Goal: Obtain resource: Download file/media

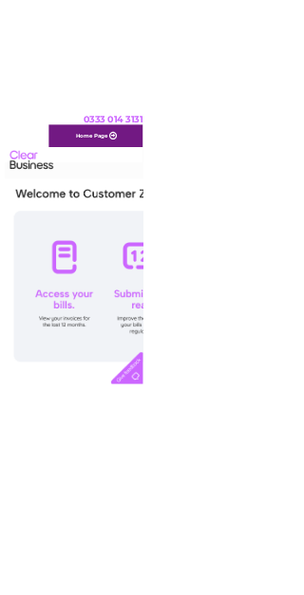
scroll to position [0, 81]
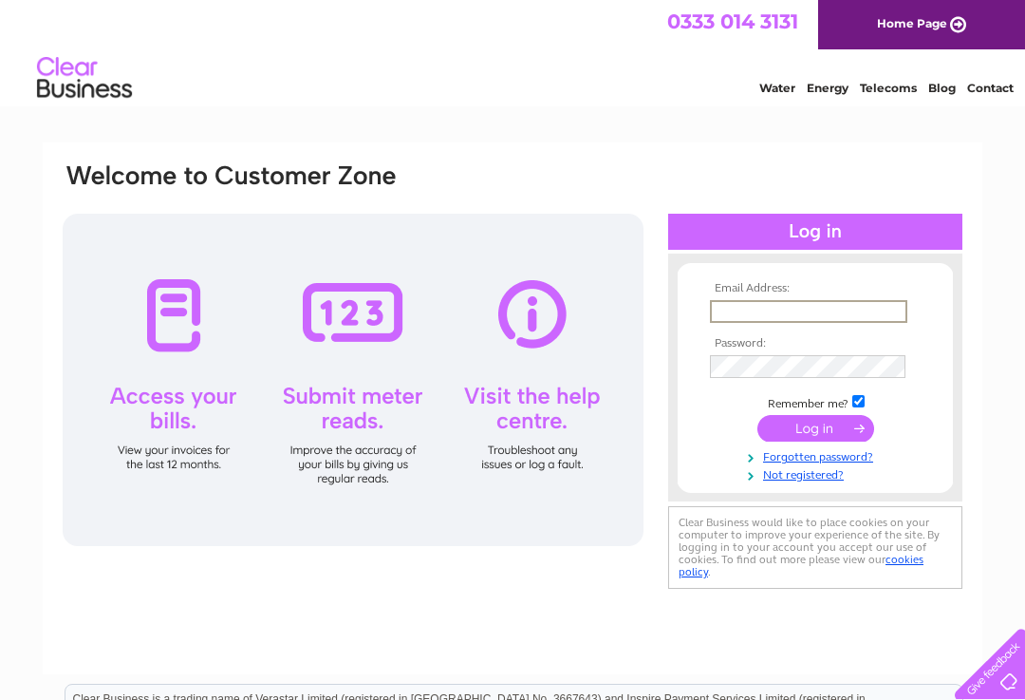
type input "[EMAIL_ADDRESS][DOMAIN_NAME]"
click at [815, 429] on input "submit" at bounding box center [815, 428] width 117 height 27
click at [819, 431] on input "submit" at bounding box center [815, 426] width 117 height 27
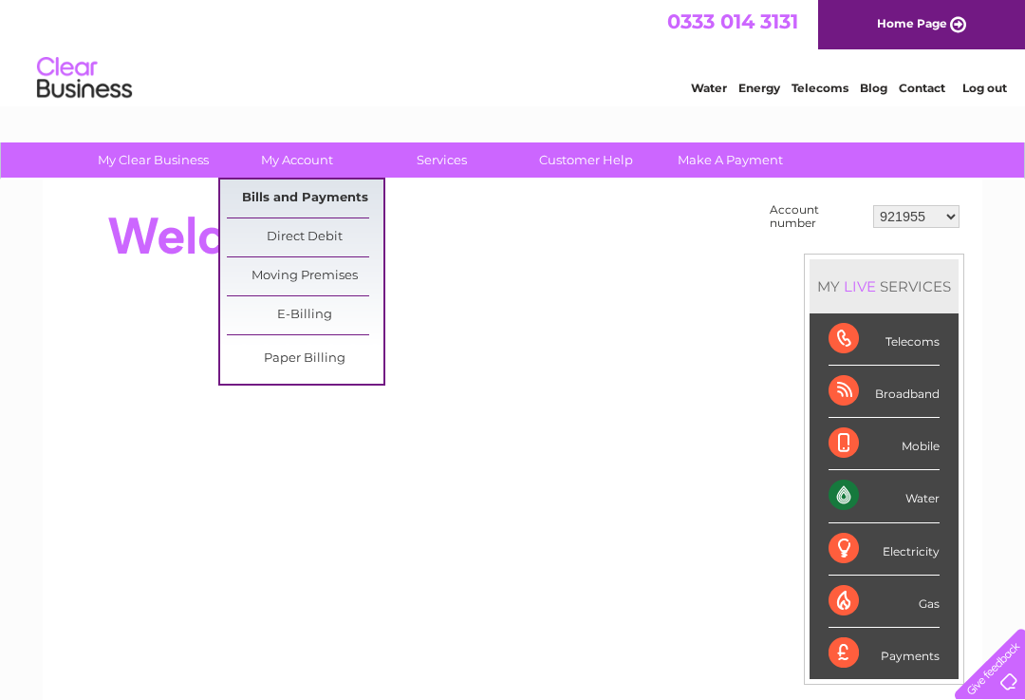
click at [329, 186] on link "Bills and Payments" at bounding box center [305, 198] width 157 height 38
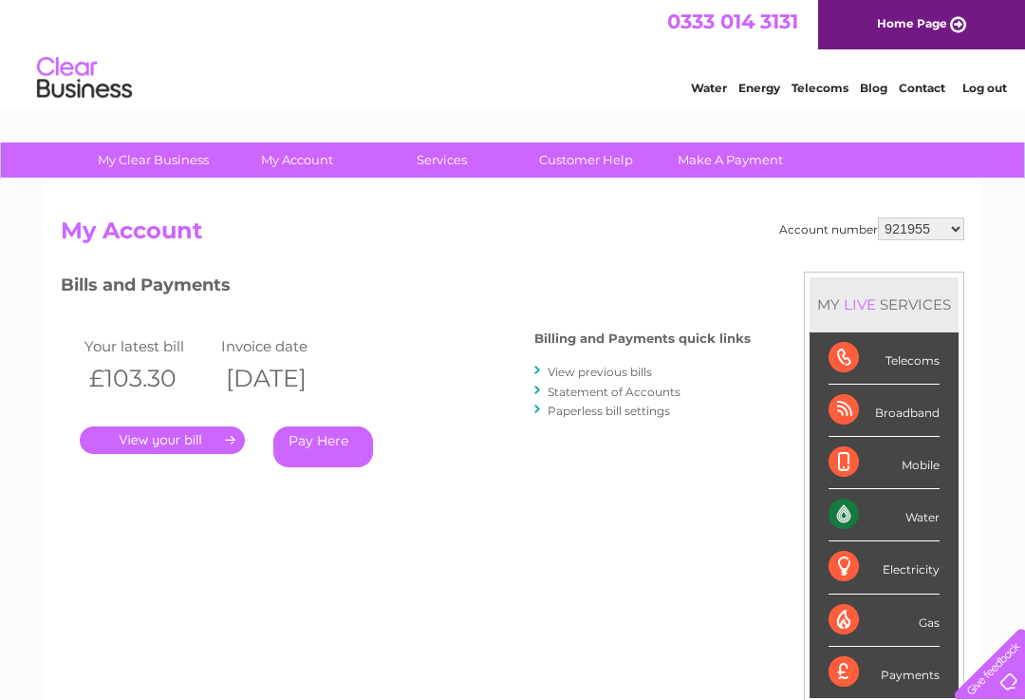
click at [622, 366] on link "View previous bills" at bounding box center [600, 371] width 104 height 14
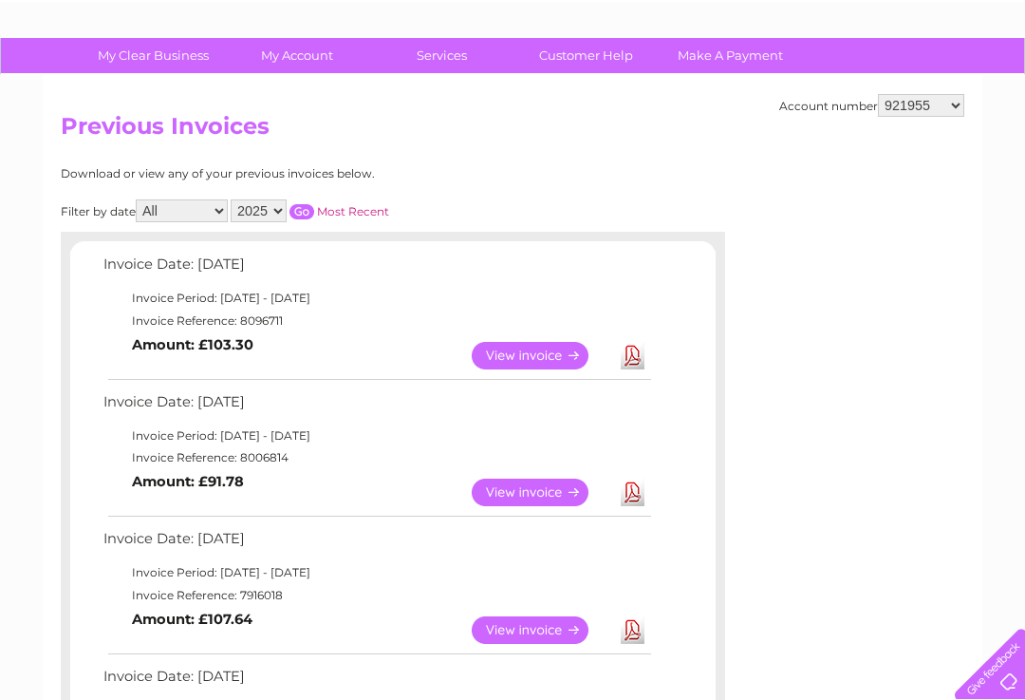
scroll to position [103, 0]
click at [537, 628] on link "View" at bounding box center [542, 631] width 140 height 28
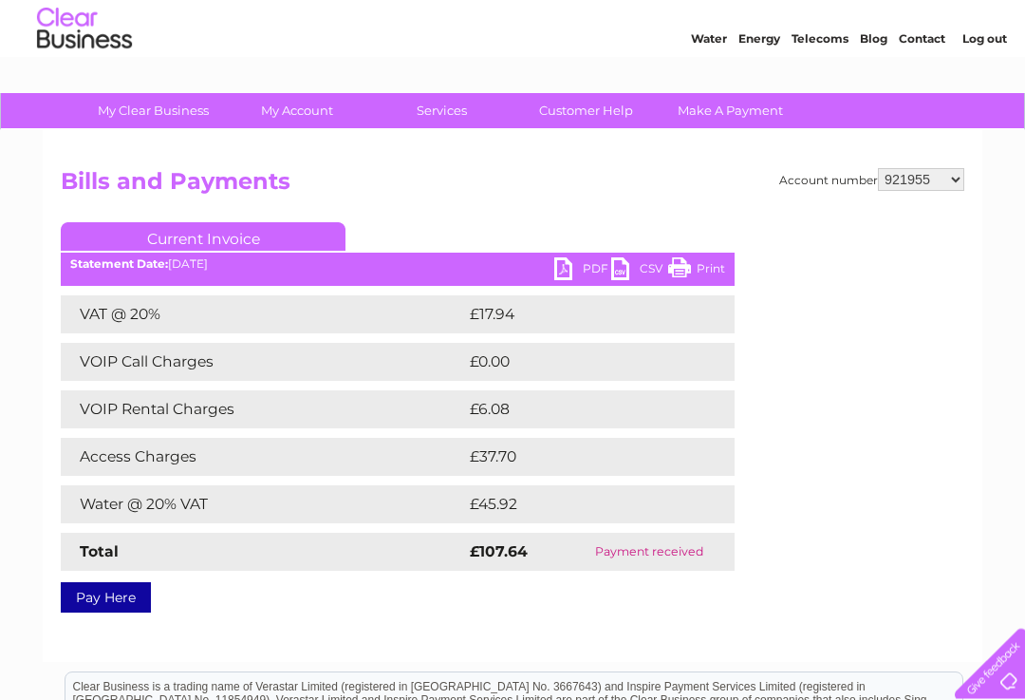
scroll to position [49, 0]
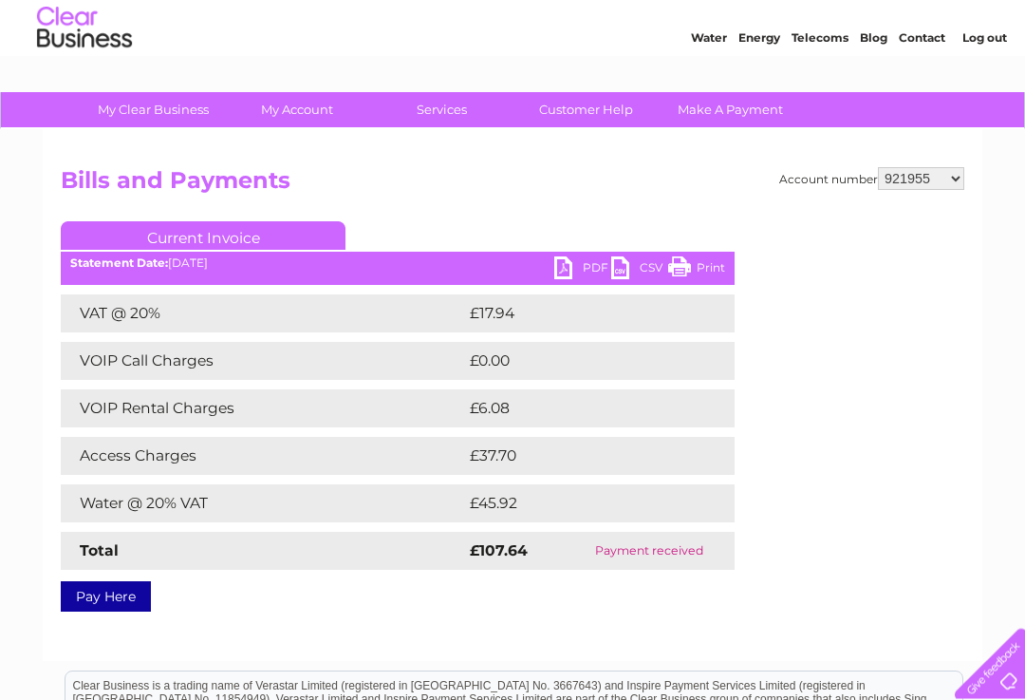
click at [579, 263] on link "PDF" at bounding box center [582, 271] width 57 height 28
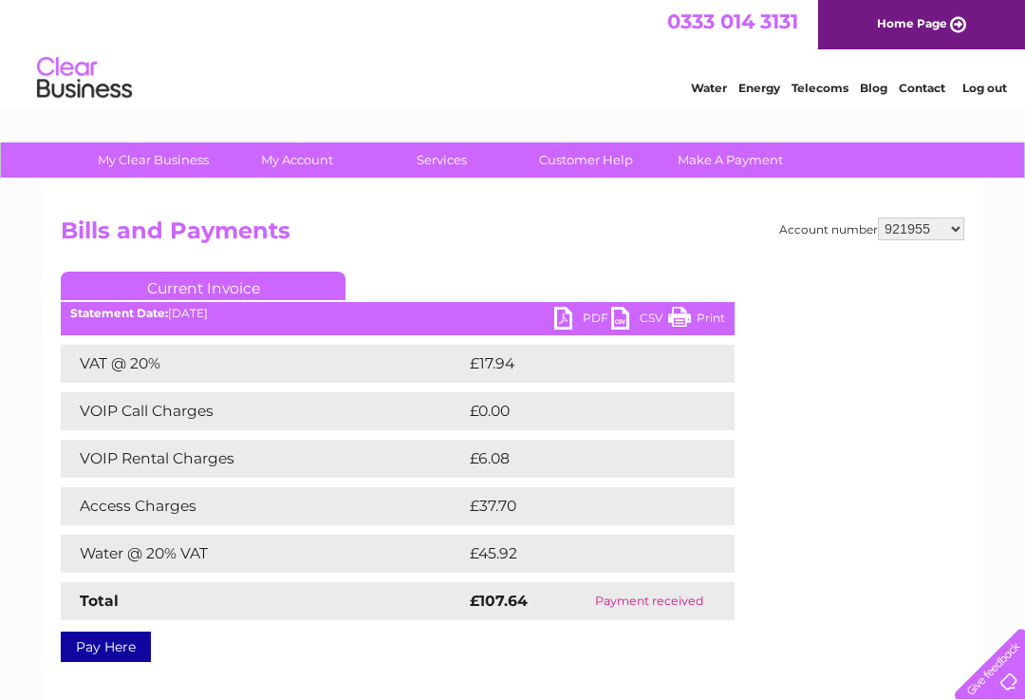
scroll to position [15, 0]
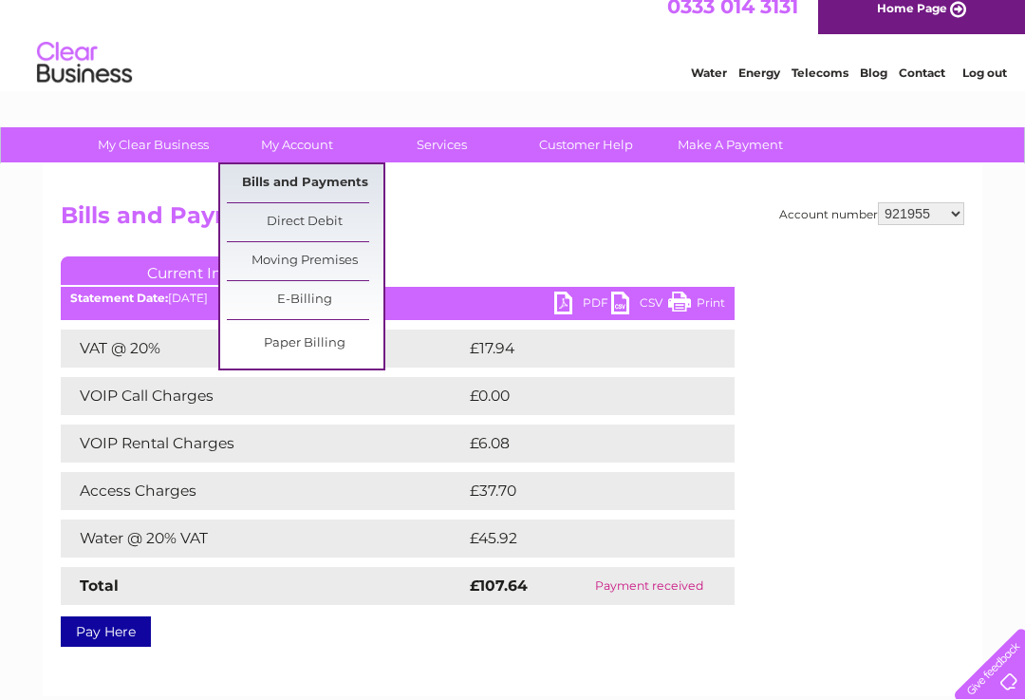
click at [321, 185] on link "Bills and Payments" at bounding box center [305, 183] width 157 height 38
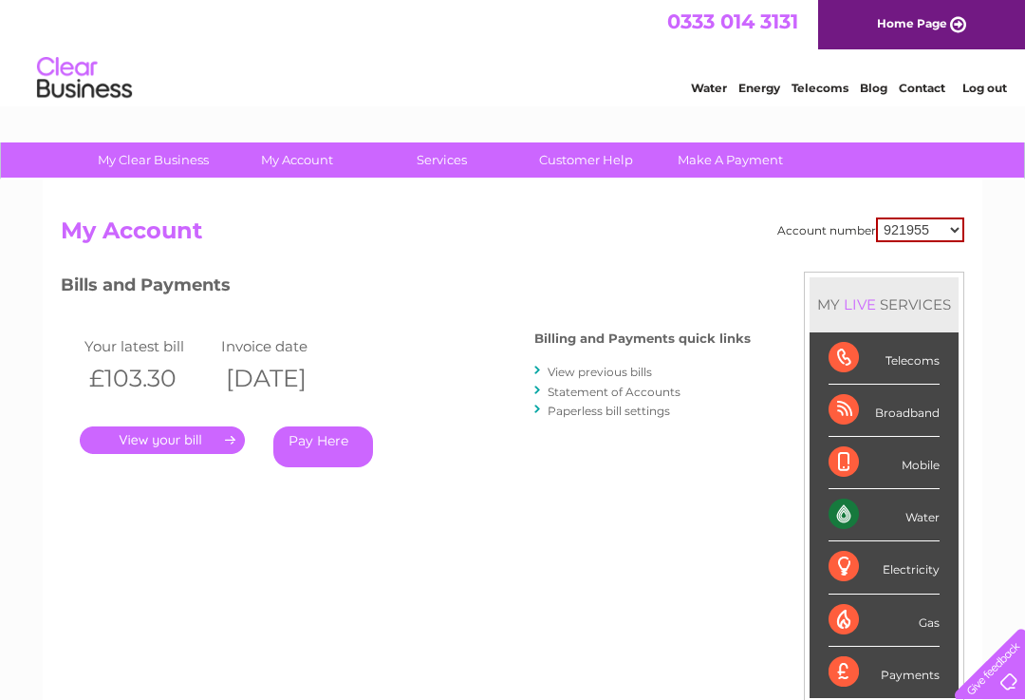
click at [622, 364] on link "View previous bills" at bounding box center [600, 371] width 104 height 14
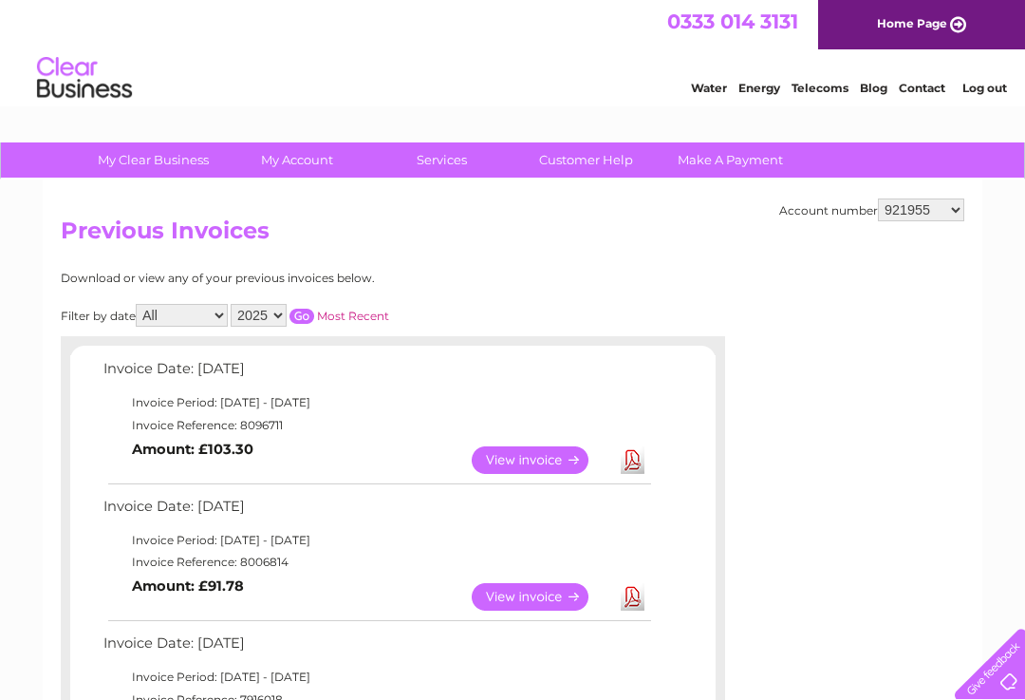
click at [629, 599] on link "Download" at bounding box center [633, 597] width 24 height 28
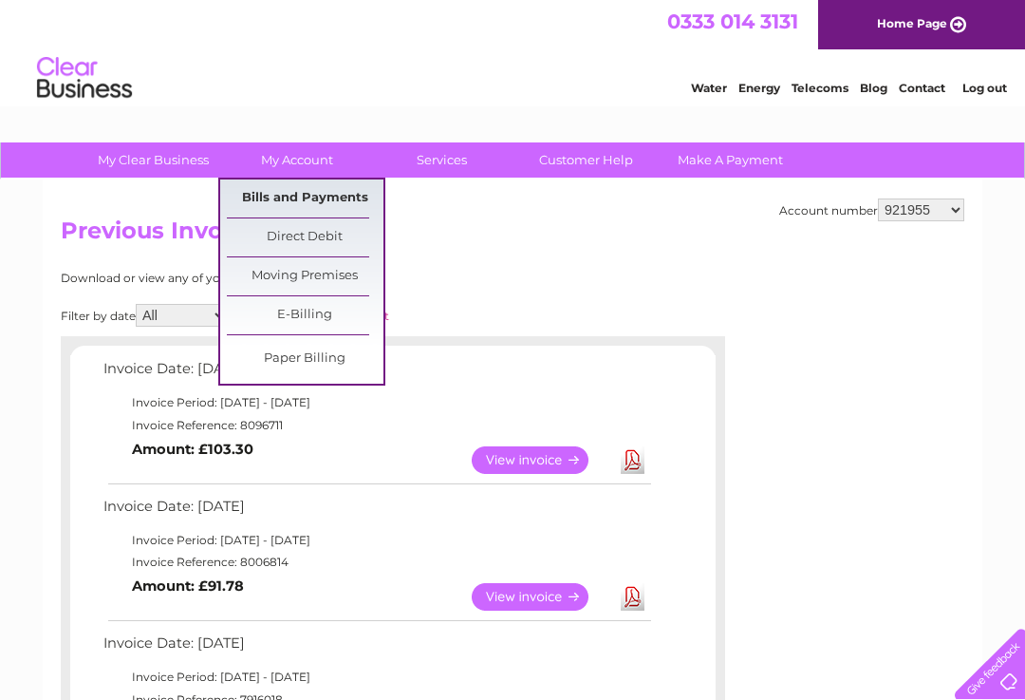
click at [335, 198] on link "Bills and Payments" at bounding box center [305, 198] width 157 height 38
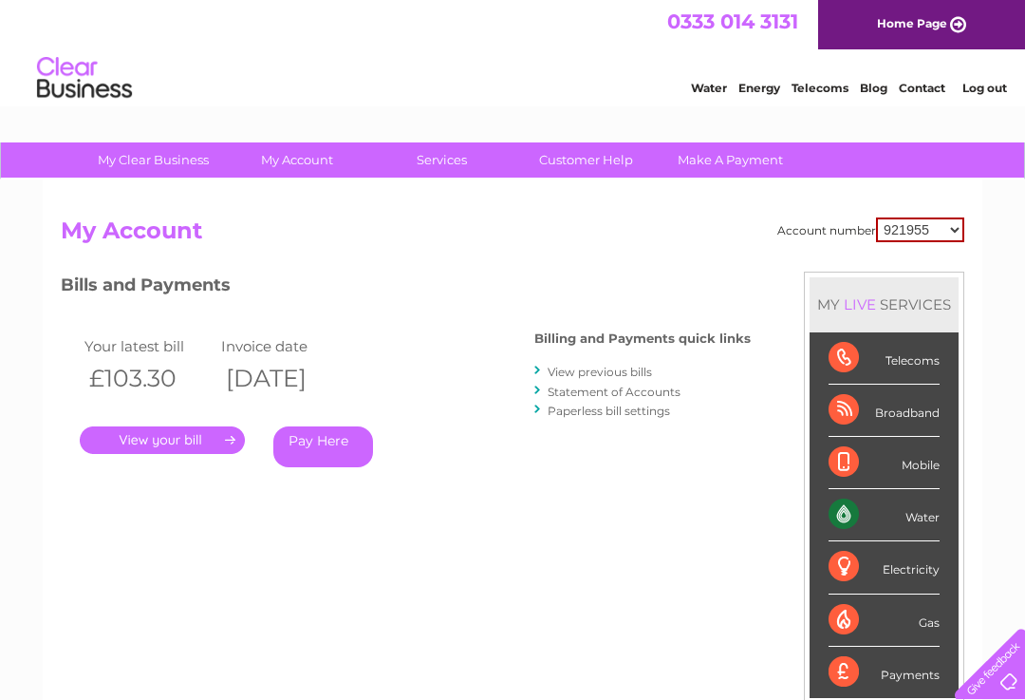
click at [598, 364] on link "View previous bills" at bounding box center [600, 371] width 104 height 14
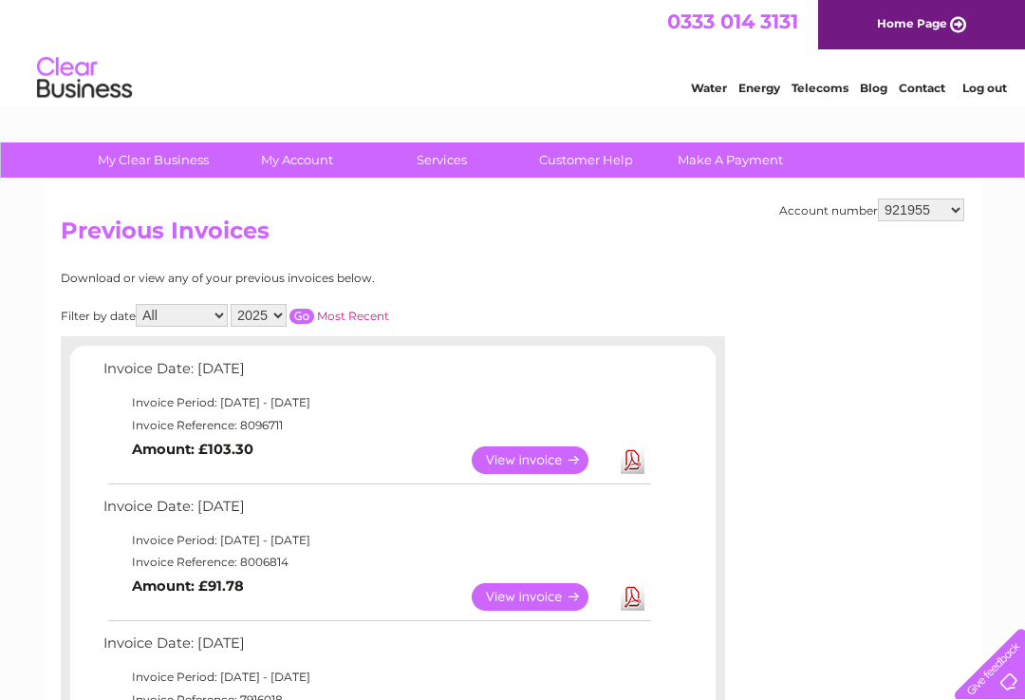
click at [610, 457] on link "View" at bounding box center [542, 460] width 140 height 28
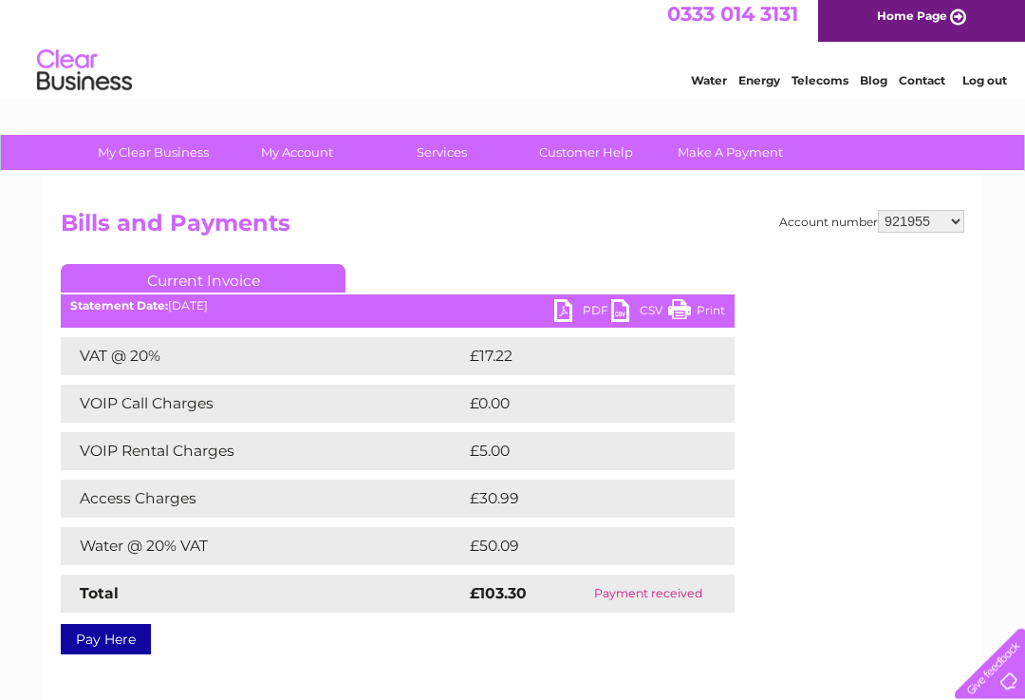
scroll to position [8, 0]
click at [702, 304] on link "Print" at bounding box center [696, 313] width 57 height 28
click at [569, 310] on link "PDF" at bounding box center [582, 313] width 57 height 28
